Goal: Task Accomplishment & Management: Use online tool/utility

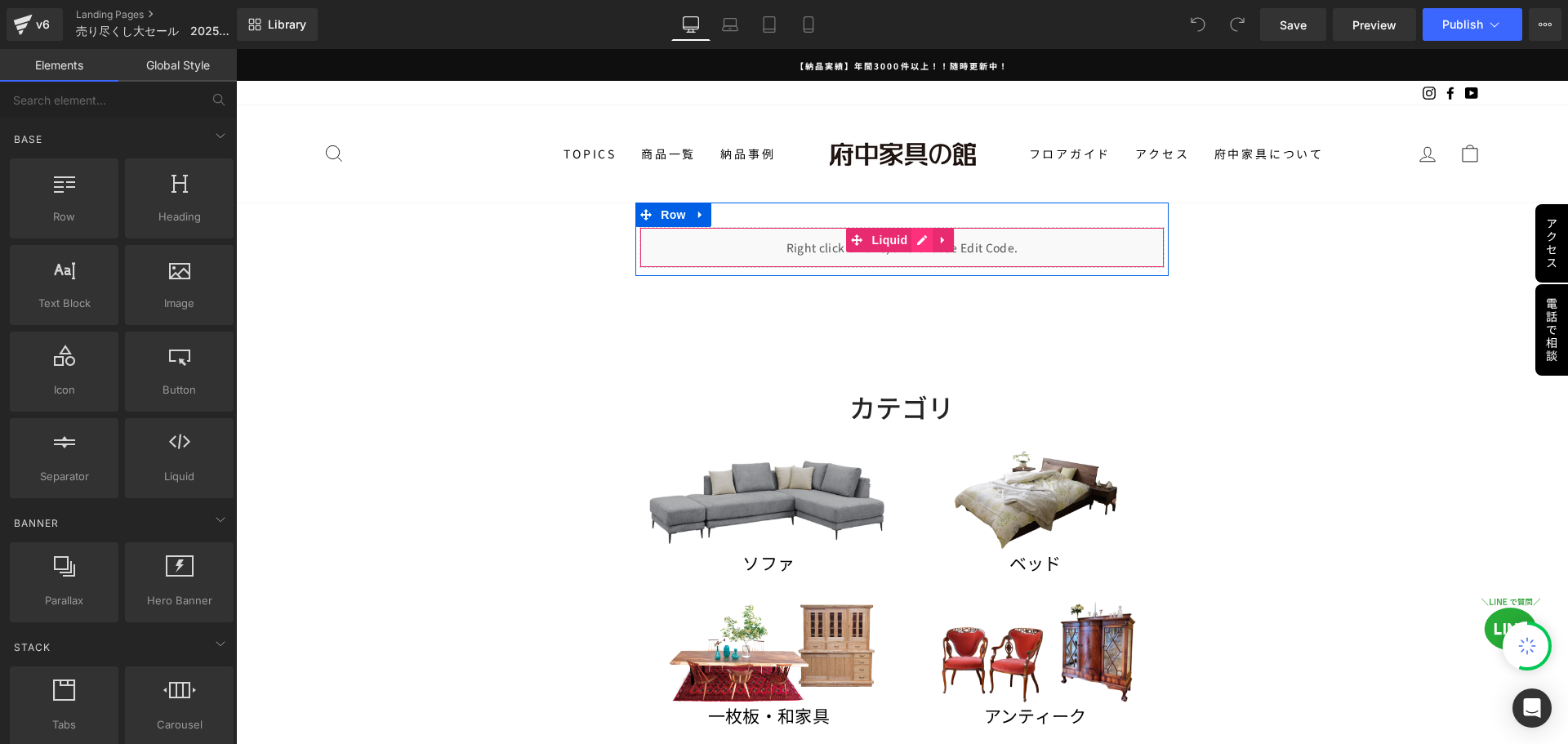
click at [918, 239] on div "Liquid" at bounding box center [901, 248] width 524 height 41
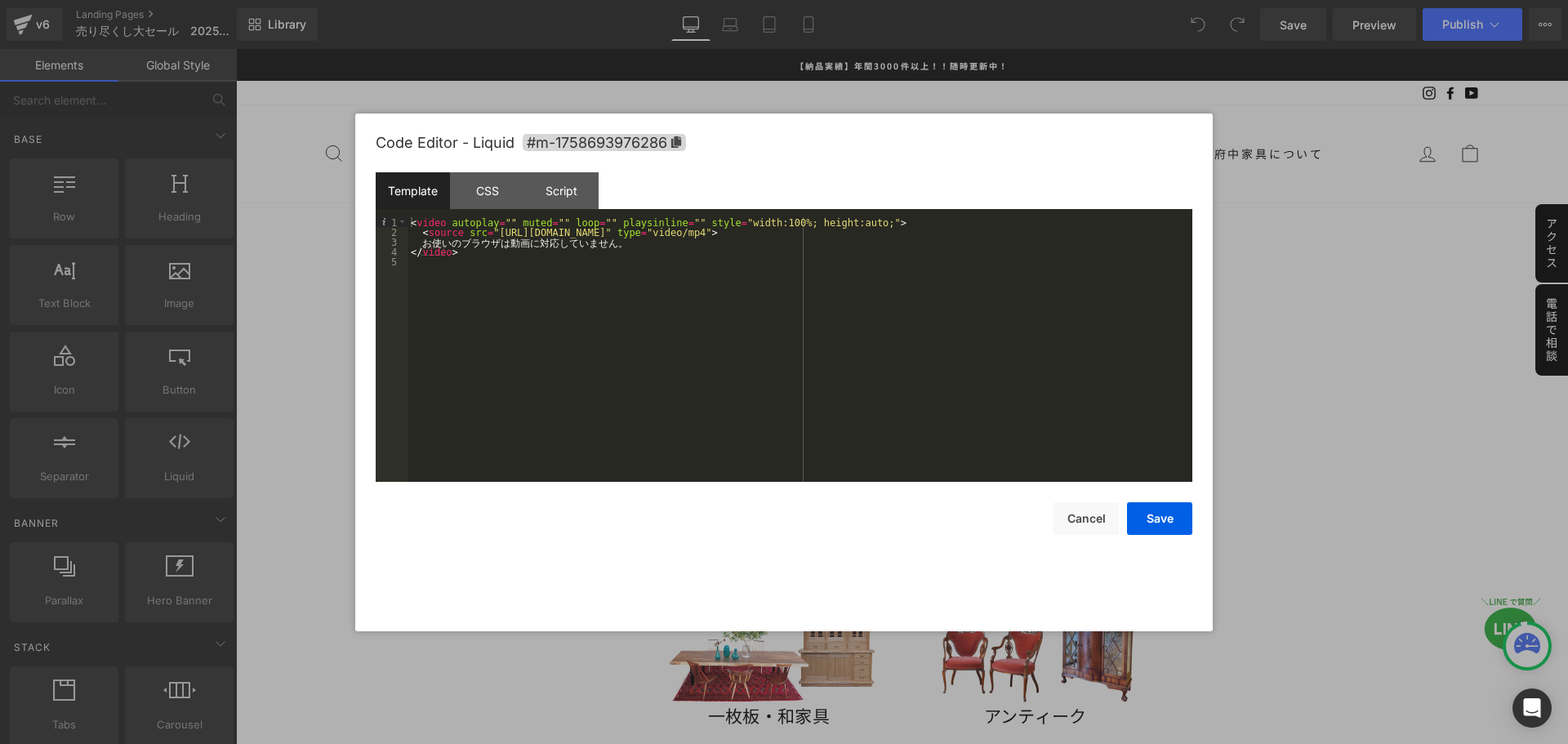
click at [675, 230] on div "< video autoplay = "" muted = "" loop = "" playsinline = "" style = "width:100%…" at bounding box center [799, 359] width 784 height 284
drag, startPoint x: 484, startPoint y: 231, endPoint x: 842, endPoint y: 229, distance: 358.0
click at [842, 229] on div "< video autoplay = "" muted = "" loop = "" playsinline = "" style = "width:100%…" at bounding box center [799, 359] width 784 height 284
click at [1155, 525] on button "Save" at bounding box center [1160, 518] width 66 height 33
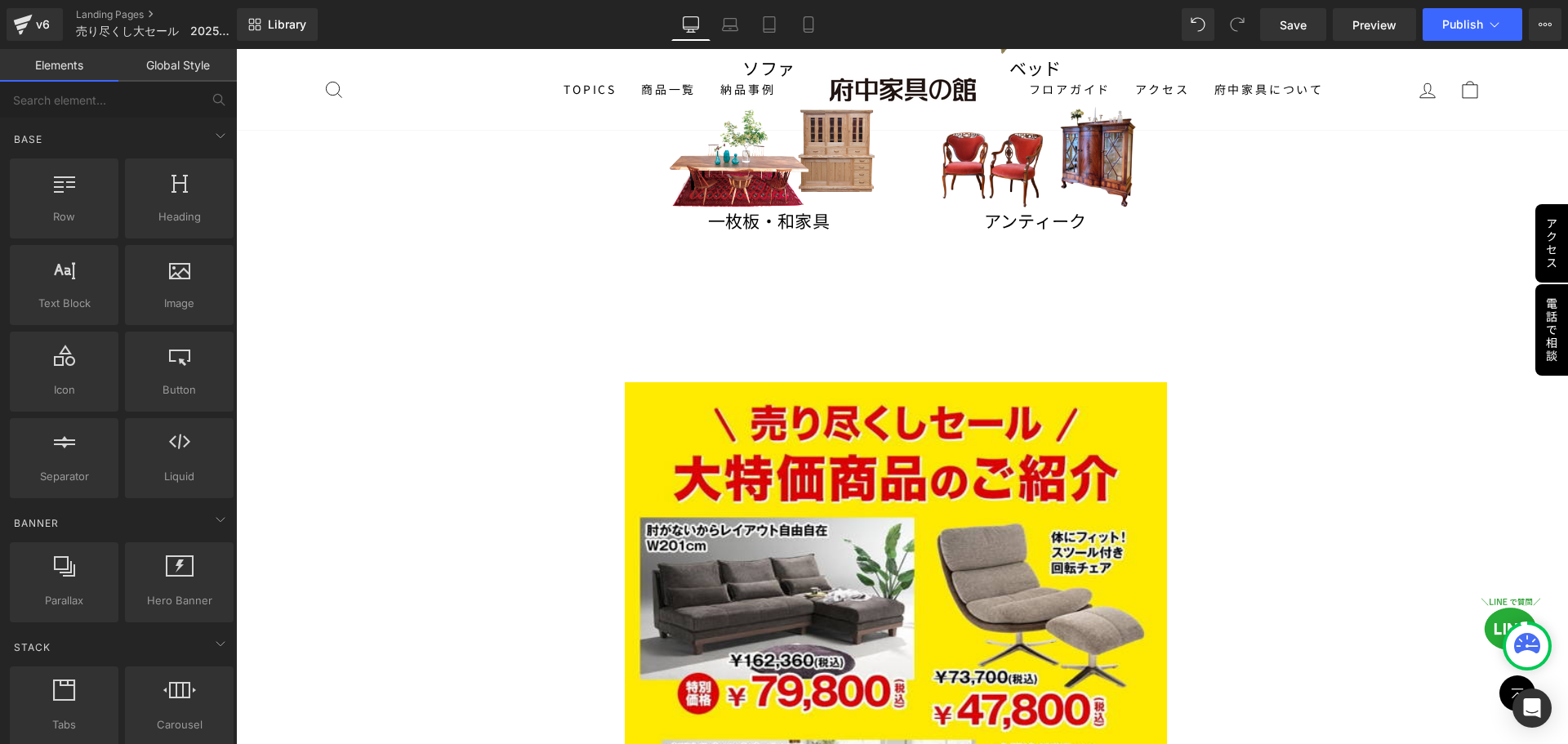
scroll to position [653, 0]
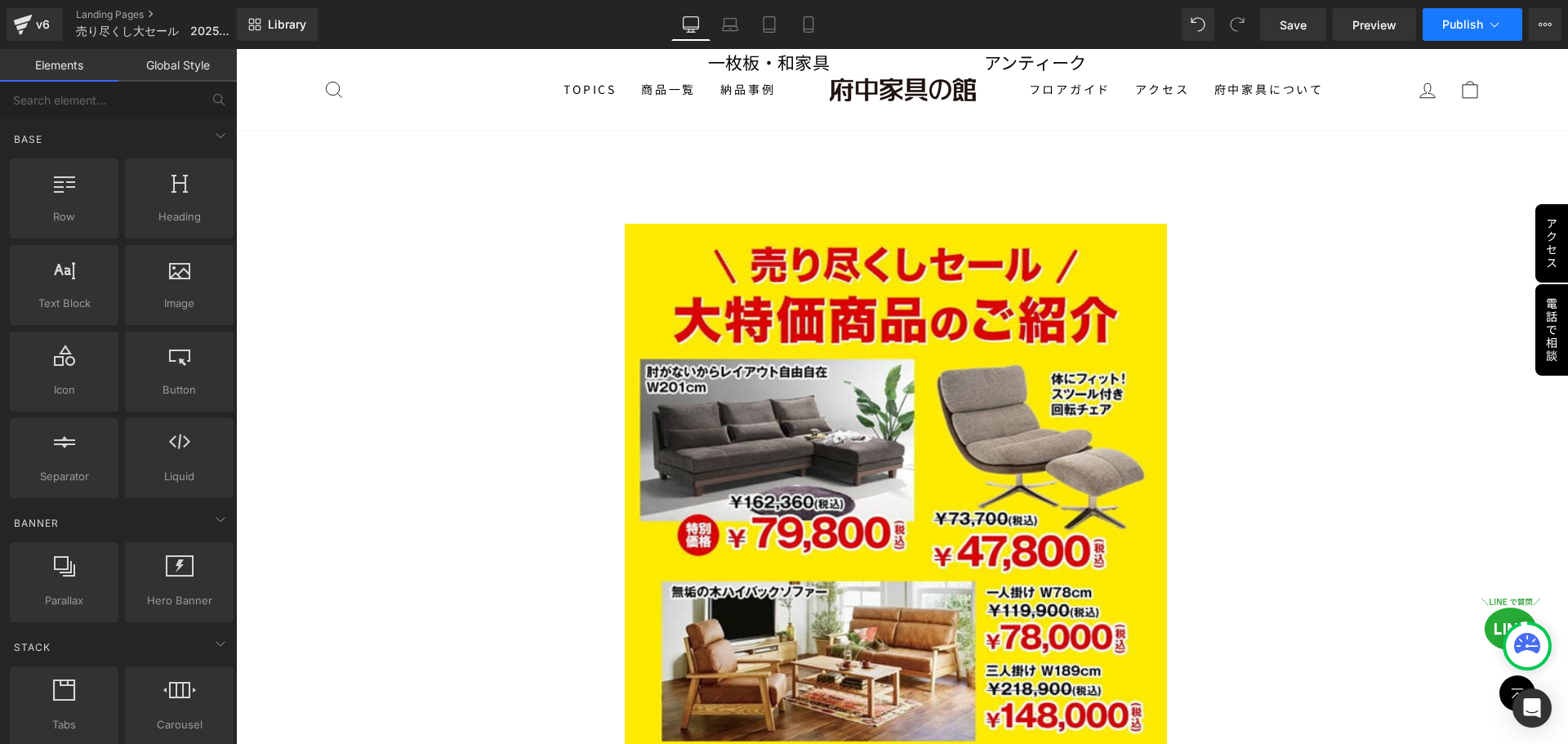
click at [1469, 16] on button "Publish" at bounding box center [1473, 24] width 99 height 33
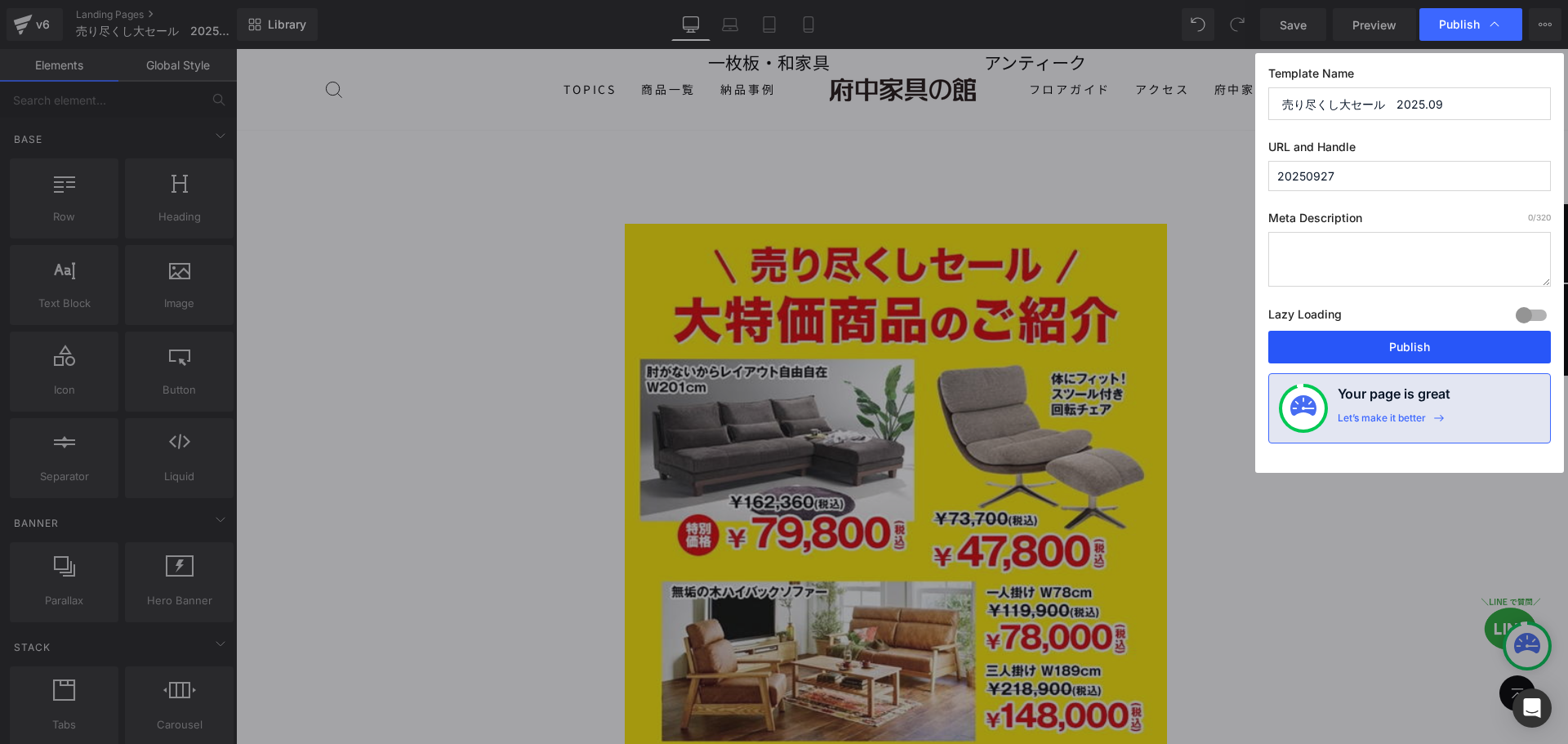
click at [1376, 351] on button "Publish" at bounding box center [1410, 346] width 283 height 33
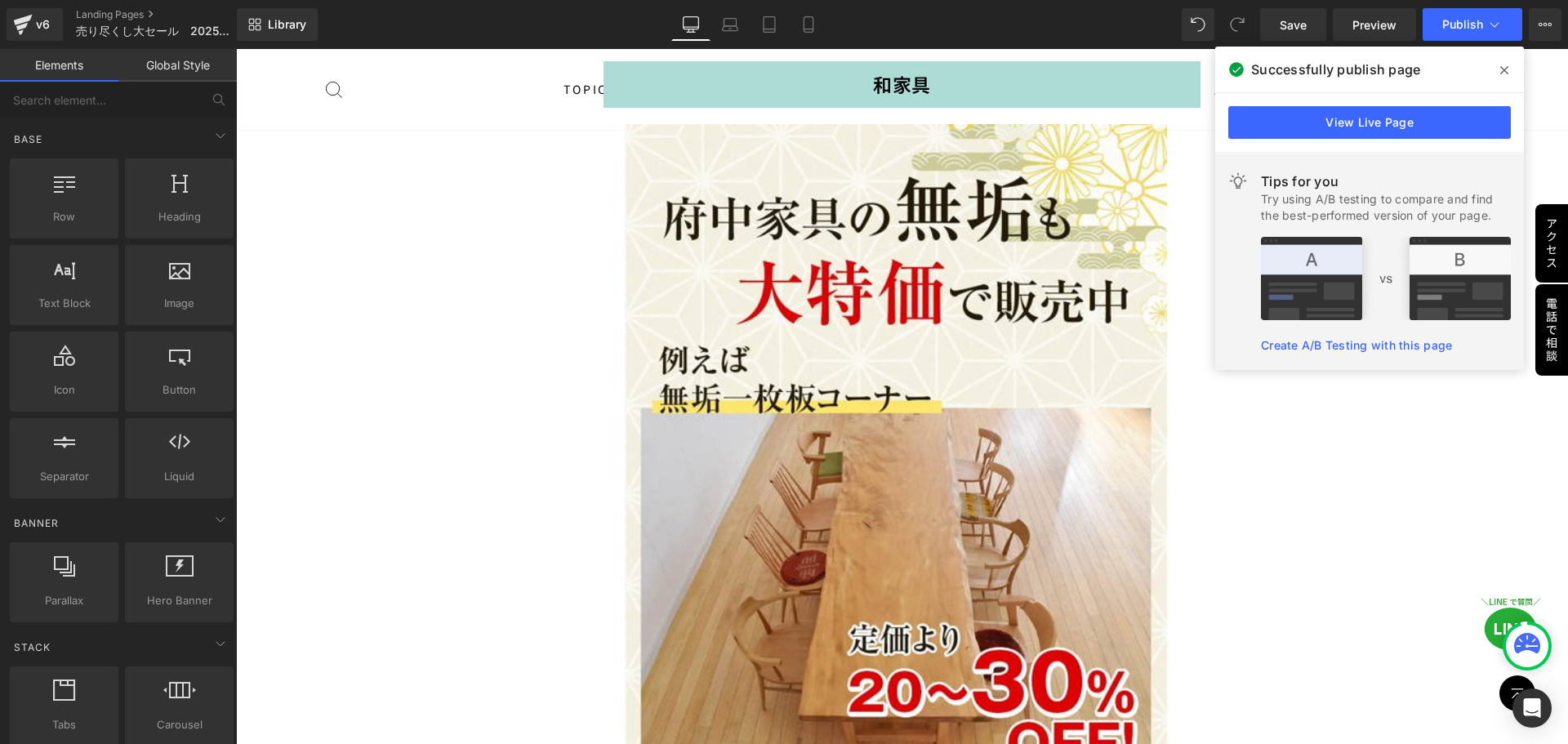
scroll to position [20573, 0]
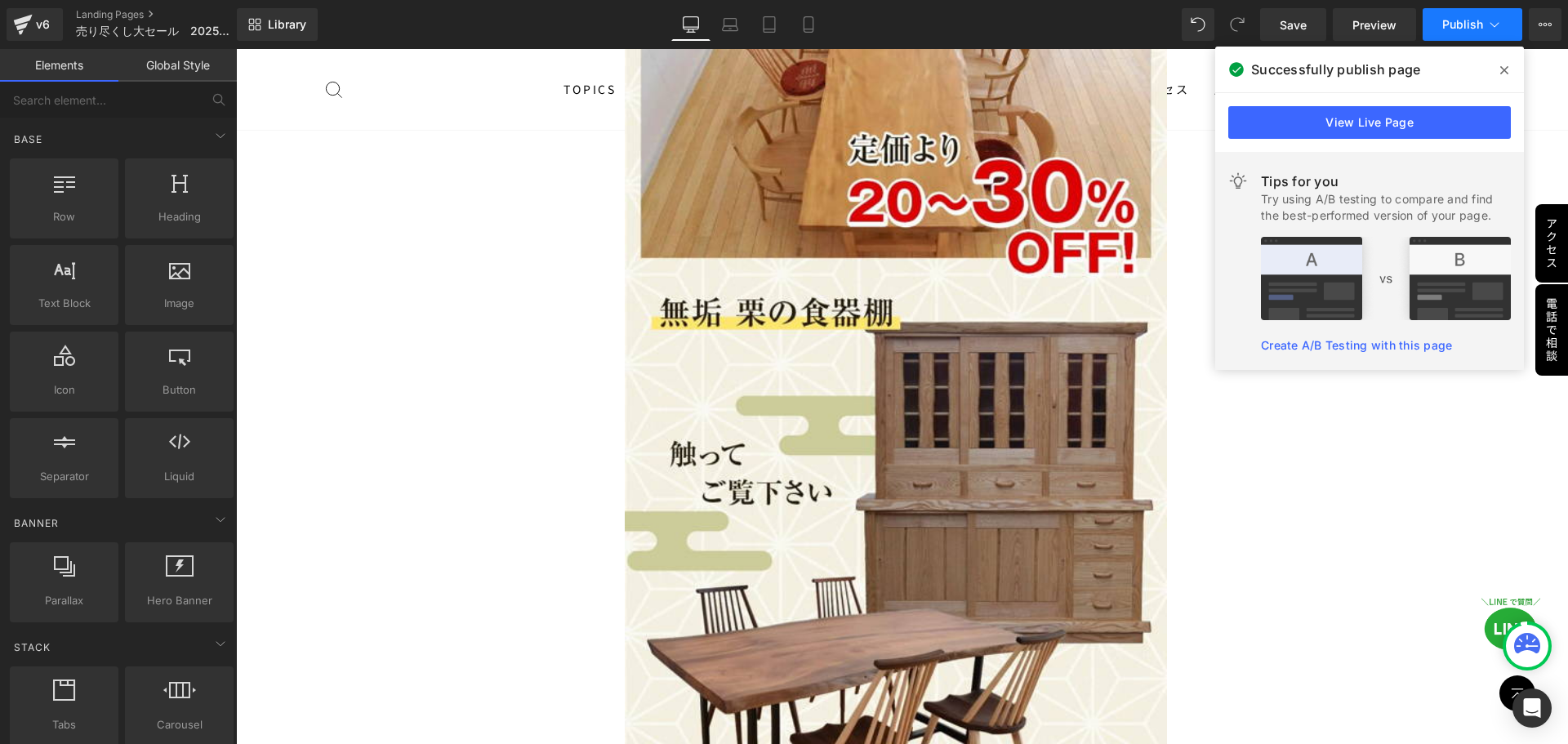
click at [1471, 24] on span "Publish" at bounding box center [1463, 24] width 41 height 13
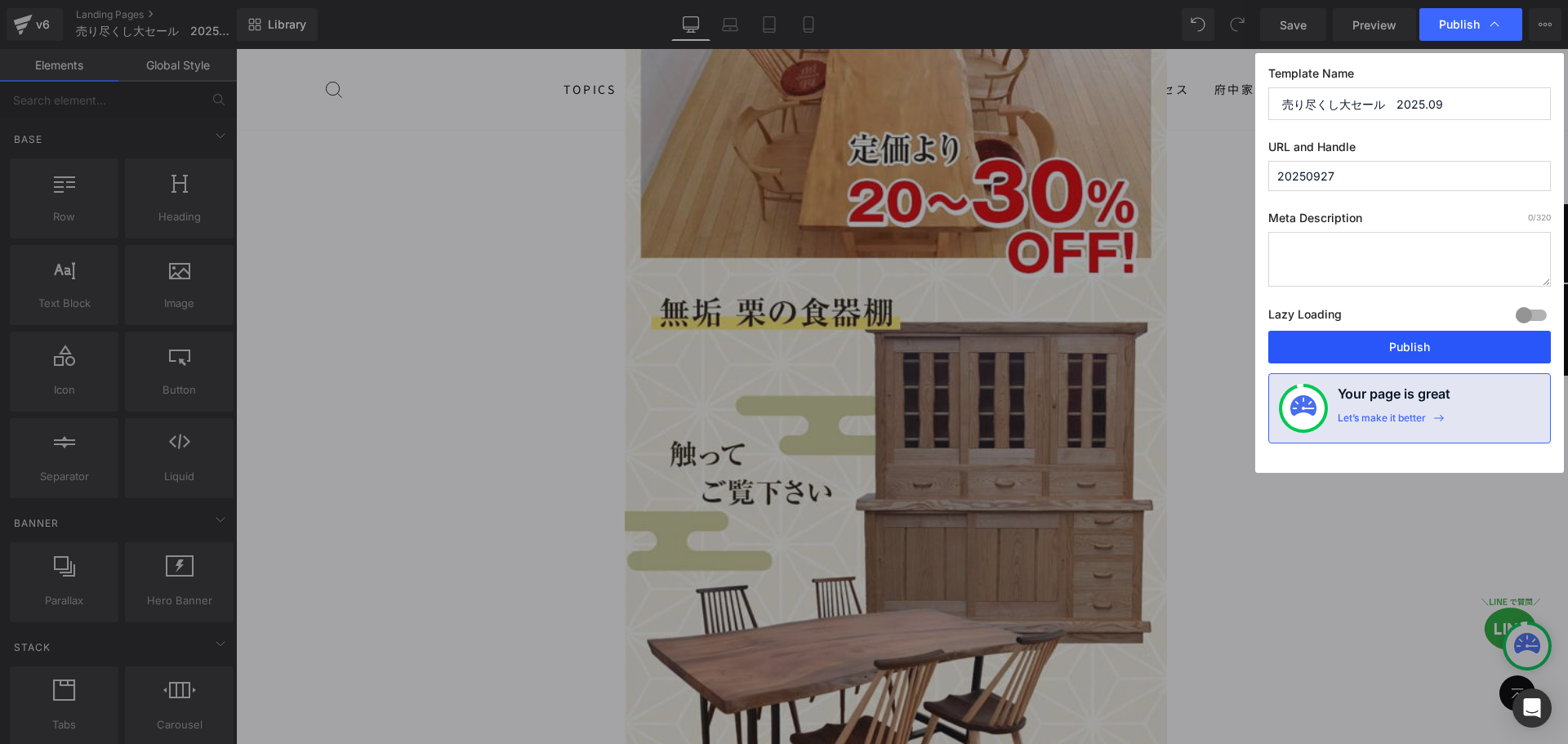
click at [1370, 352] on button "Publish" at bounding box center [1410, 346] width 283 height 33
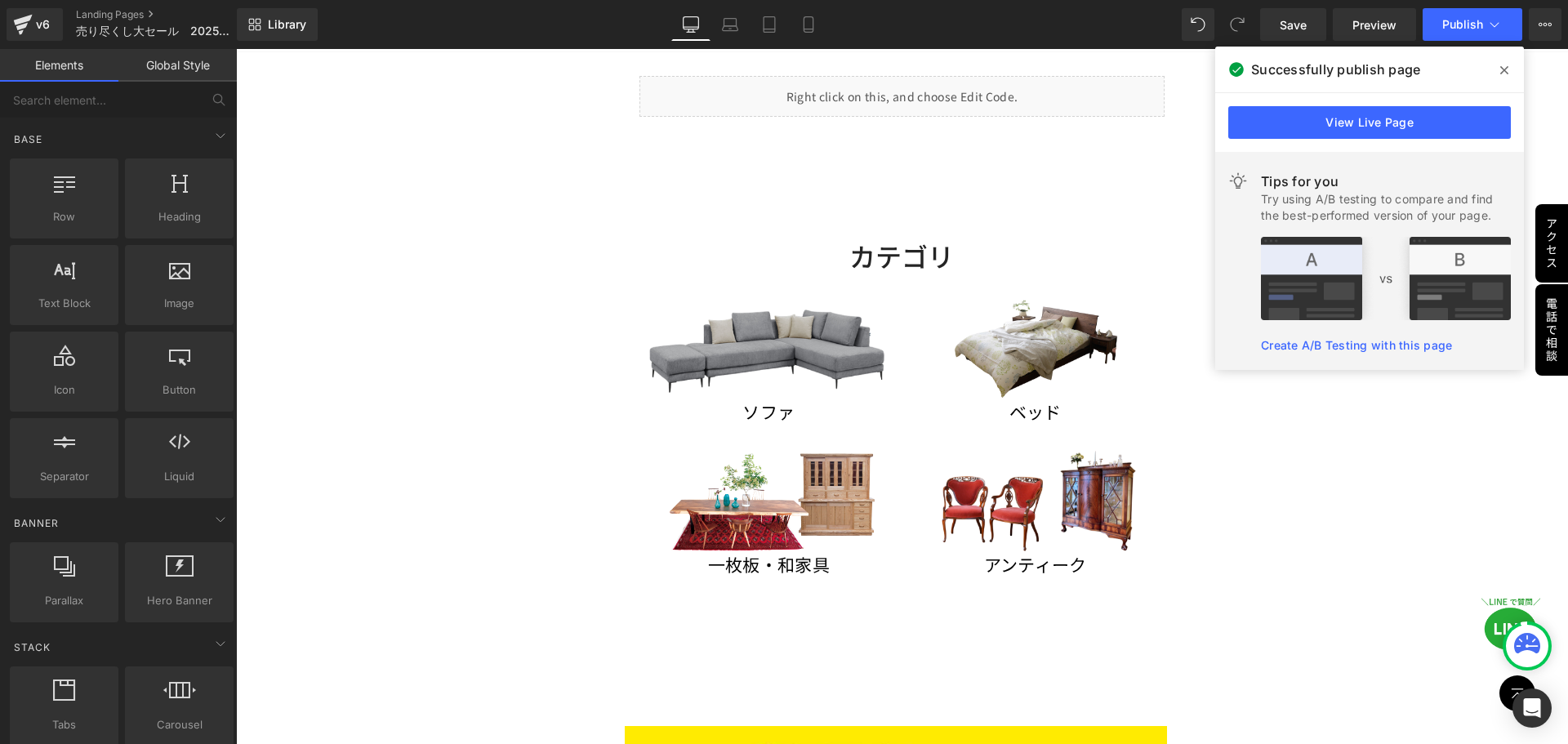
scroll to position [296, 0]
